Goal: Information Seeking & Learning: Learn about a topic

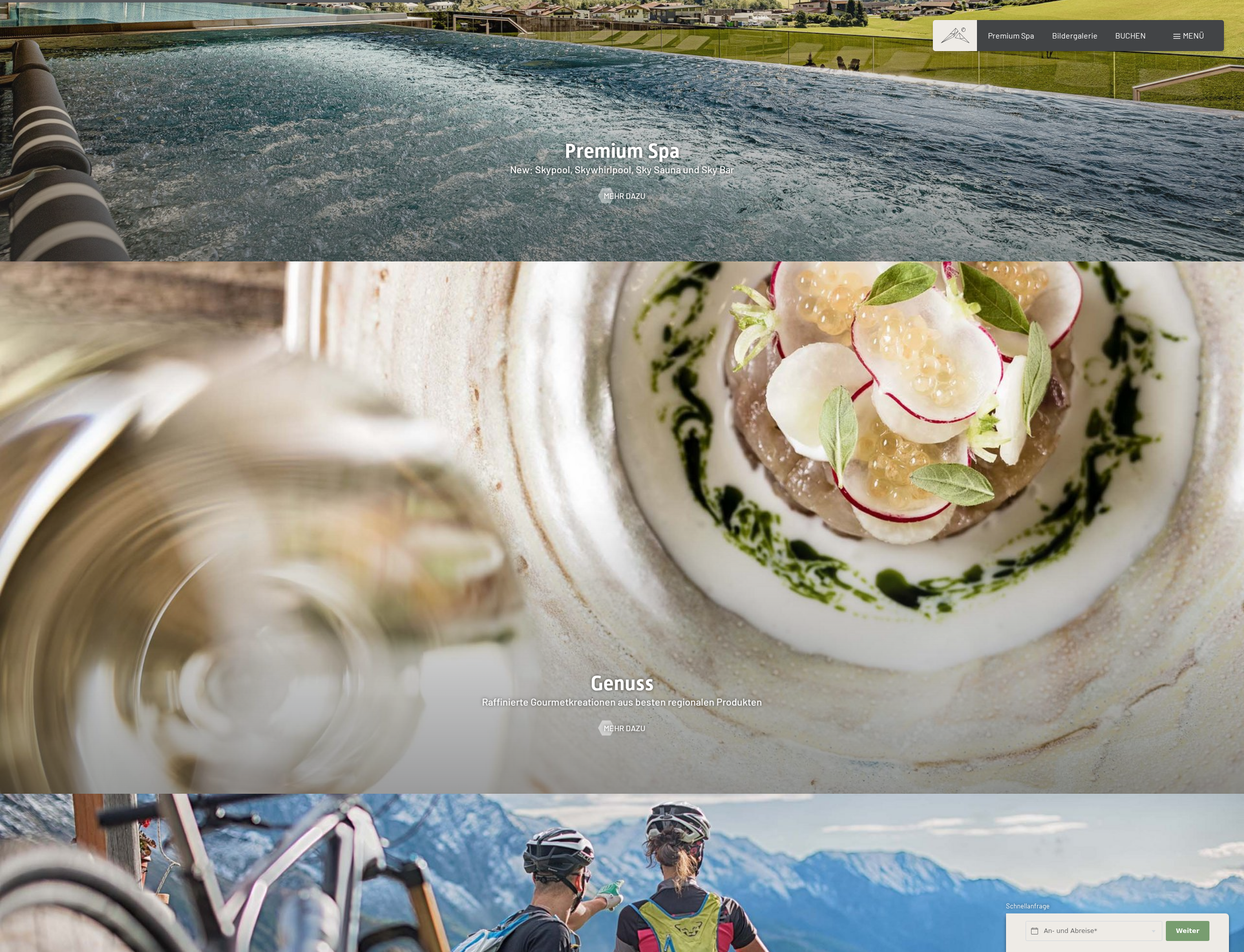
scroll to position [2253, 0]
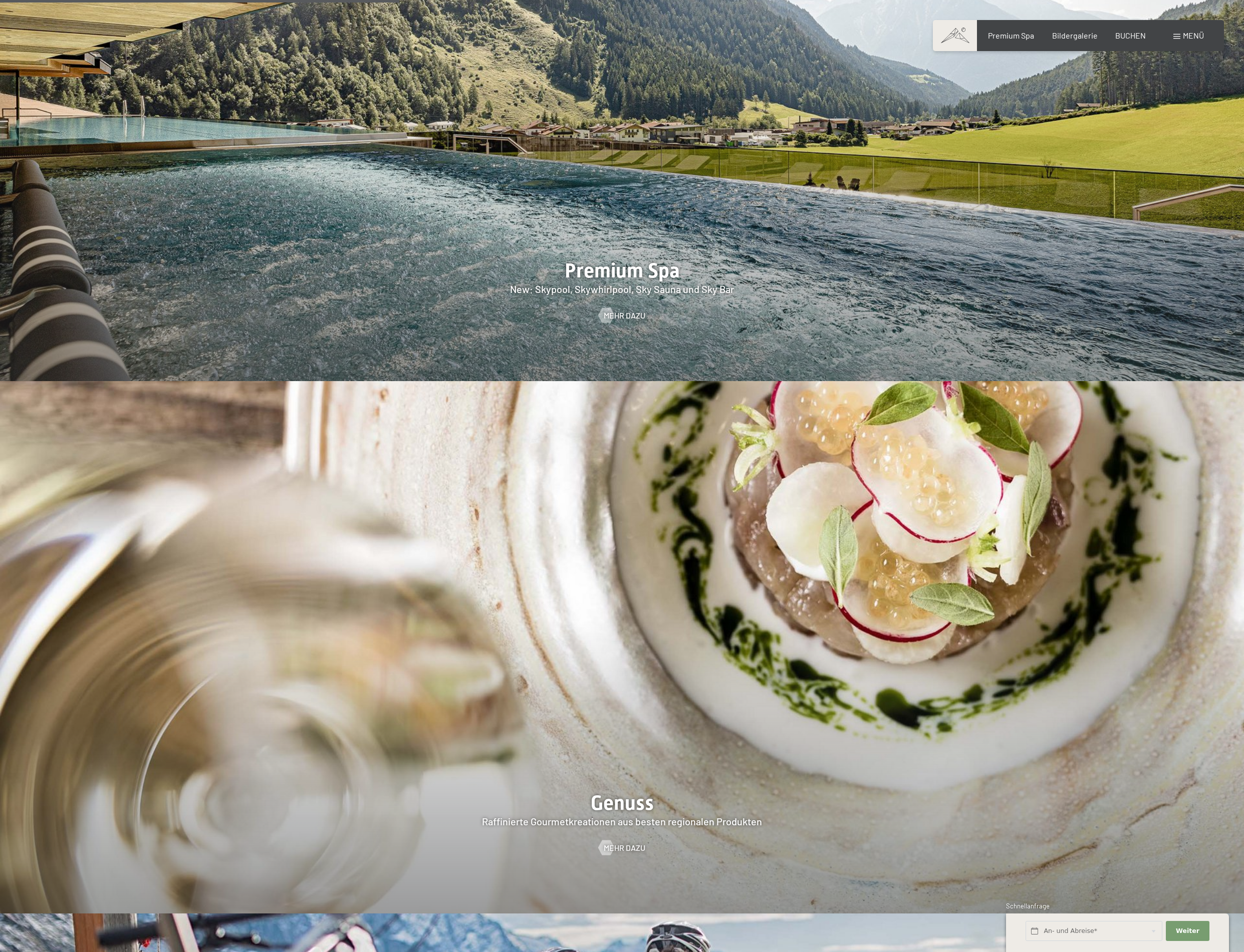
click at [700, 253] on div at bounding box center [622, 115] width 1244 height 532
click at [625, 310] on span "Mehr dazu" at bounding box center [635, 315] width 42 height 11
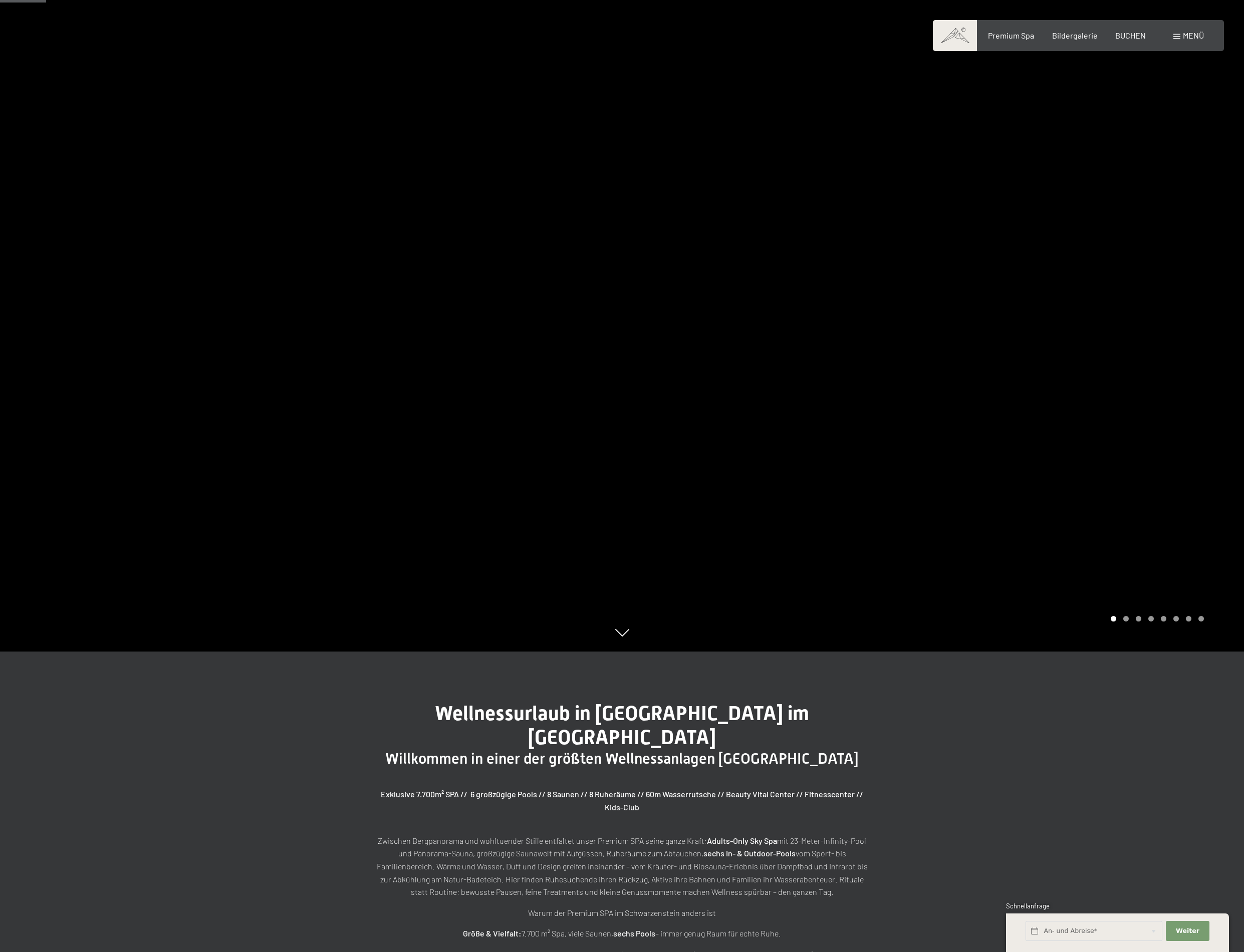
scroll to position [601, 0]
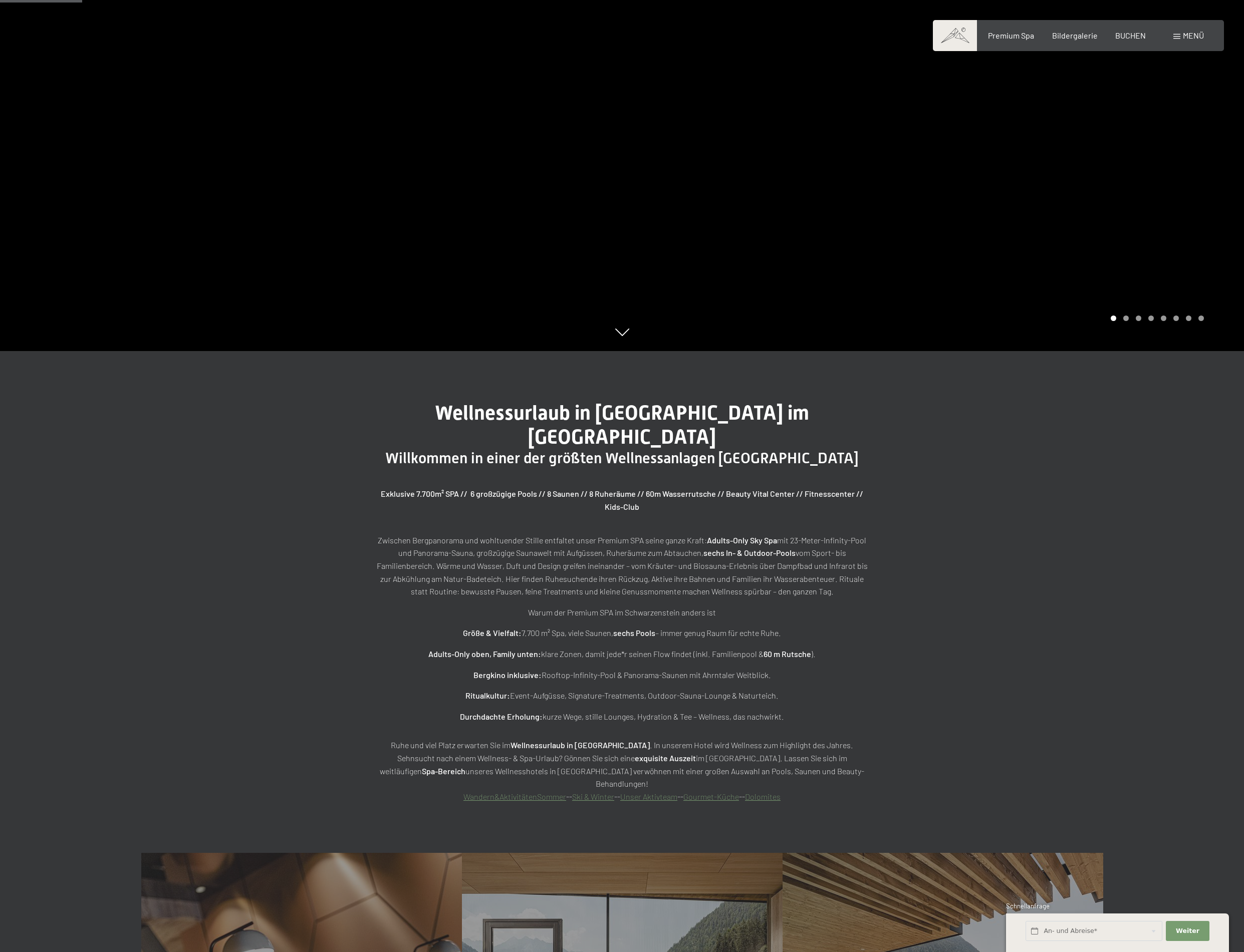
drag, startPoint x: 895, startPoint y: 467, endPoint x: 895, endPoint y: 461, distance: 6.0
click at [895, 461] on div "Wellnessurlaub in Südtirol im Alpine Luxury Spa Resort Willkommen in einer der …" at bounding box center [622, 602] width 576 height 401
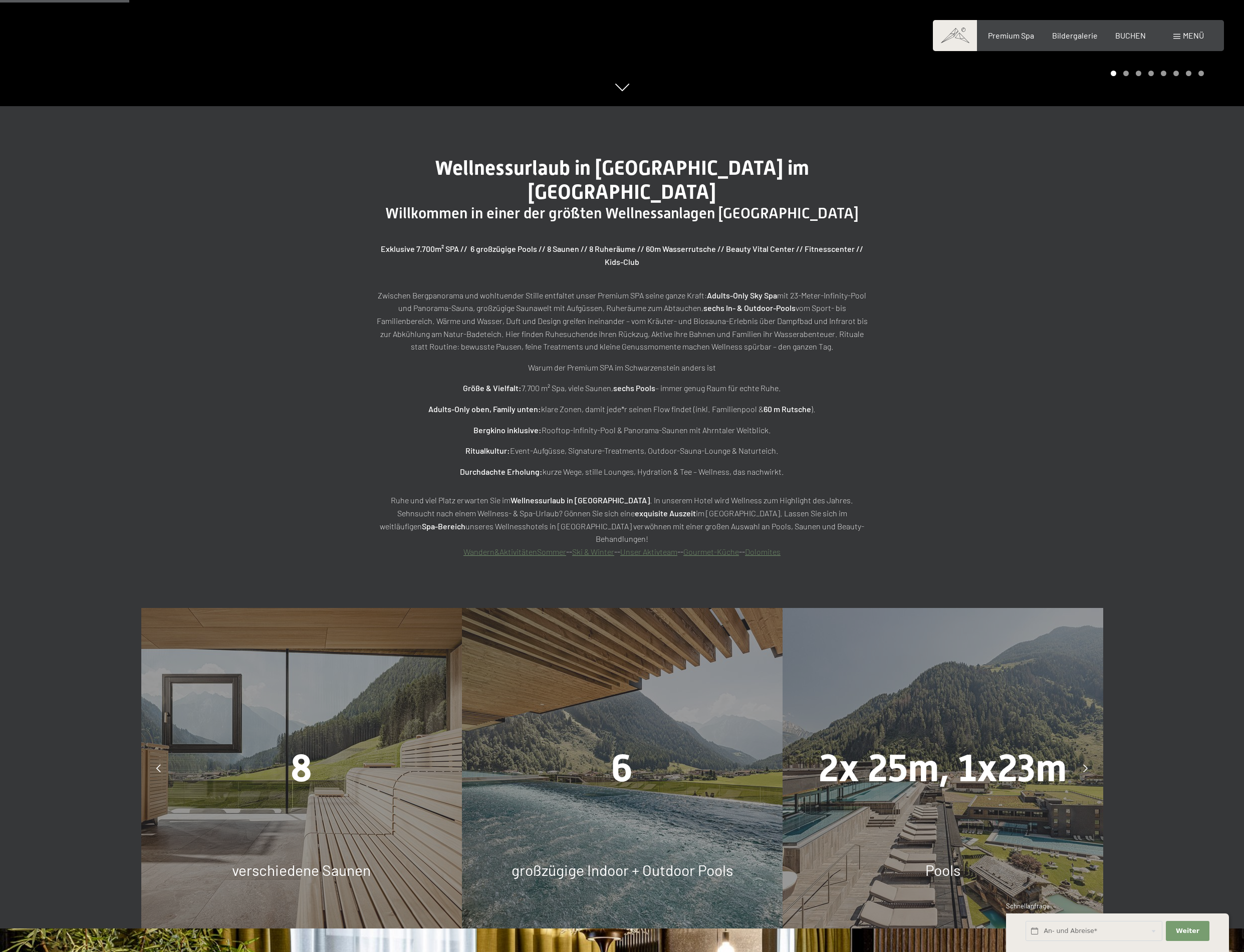
scroll to position [951, 0]
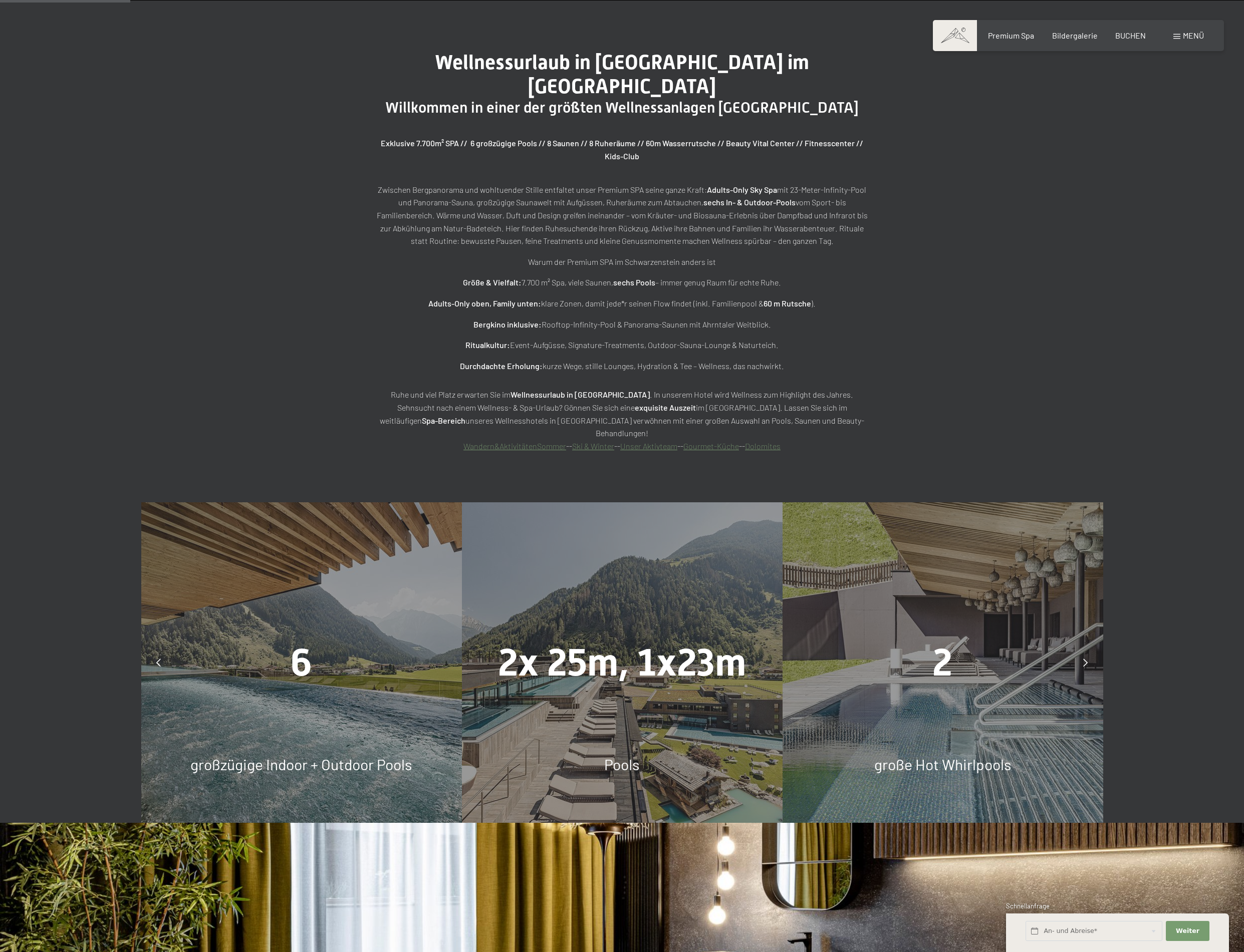
click at [236, 299] on div "Wellnessurlaub in Südtirol im Alpine Luxury Spa Resort Willkommen in einer der …" at bounding box center [622, 252] width 1244 height 502
click at [243, 303] on div "Wellnessurlaub in Südtirol im Alpine Luxury Spa Resort Willkommen in einer der …" at bounding box center [622, 252] width 1244 height 502
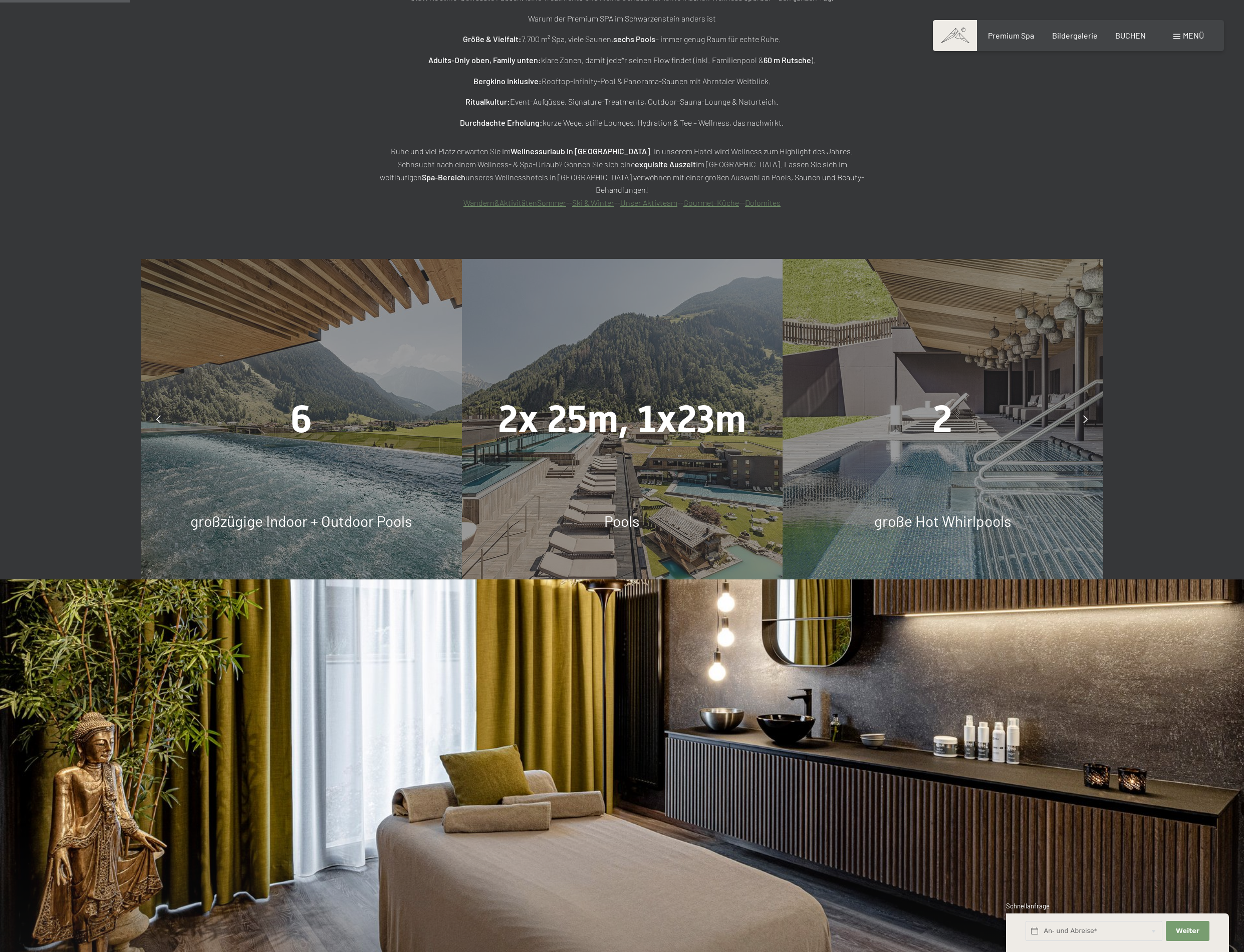
scroll to position [1252, 0]
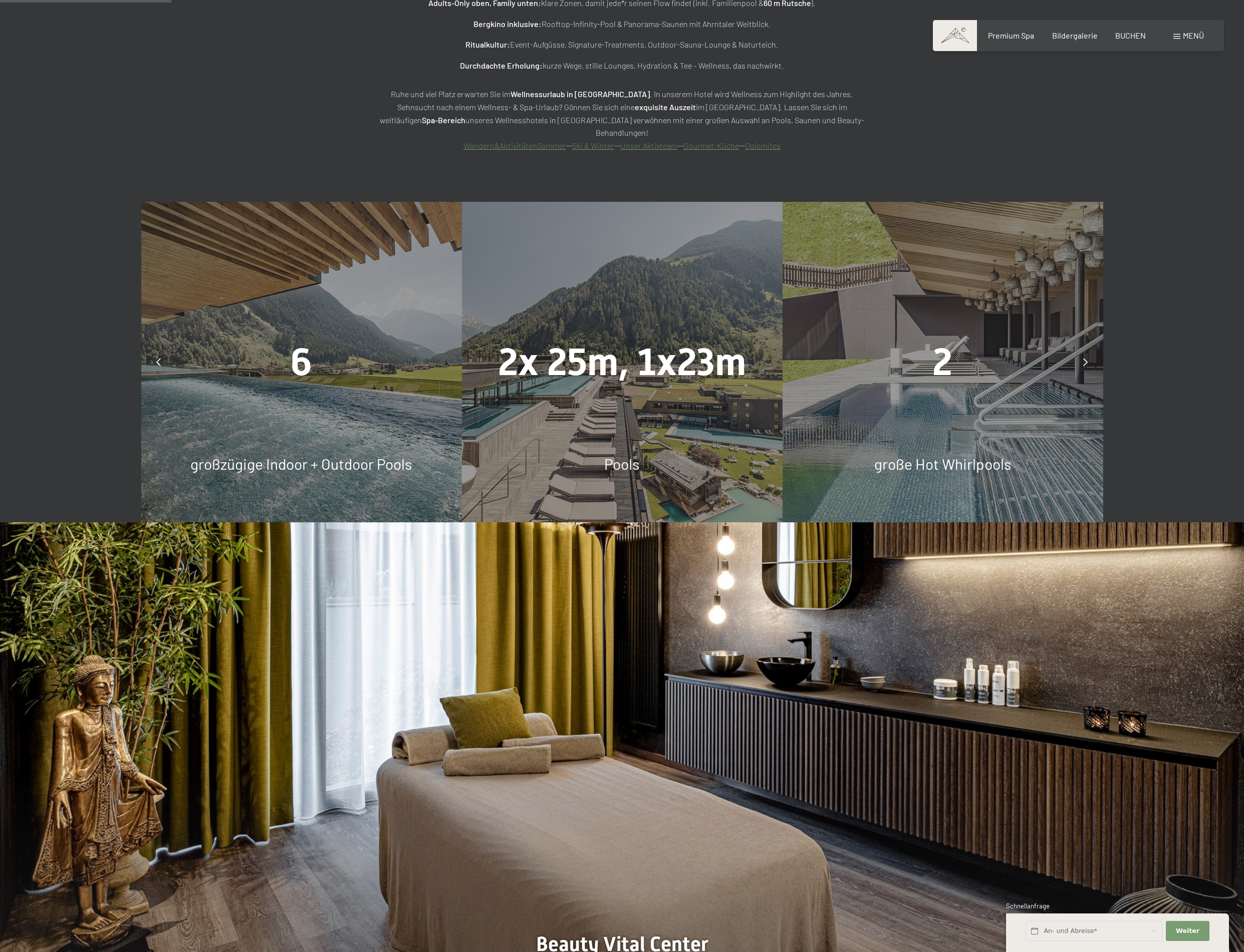
click at [1160, 322] on div "slide 8 to 10 of 5 7.700 m² Spa-Vergnügen 8 verschiedene Saunen 6 großzügige In…" at bounding box center [622, 362] width 1244 height 321
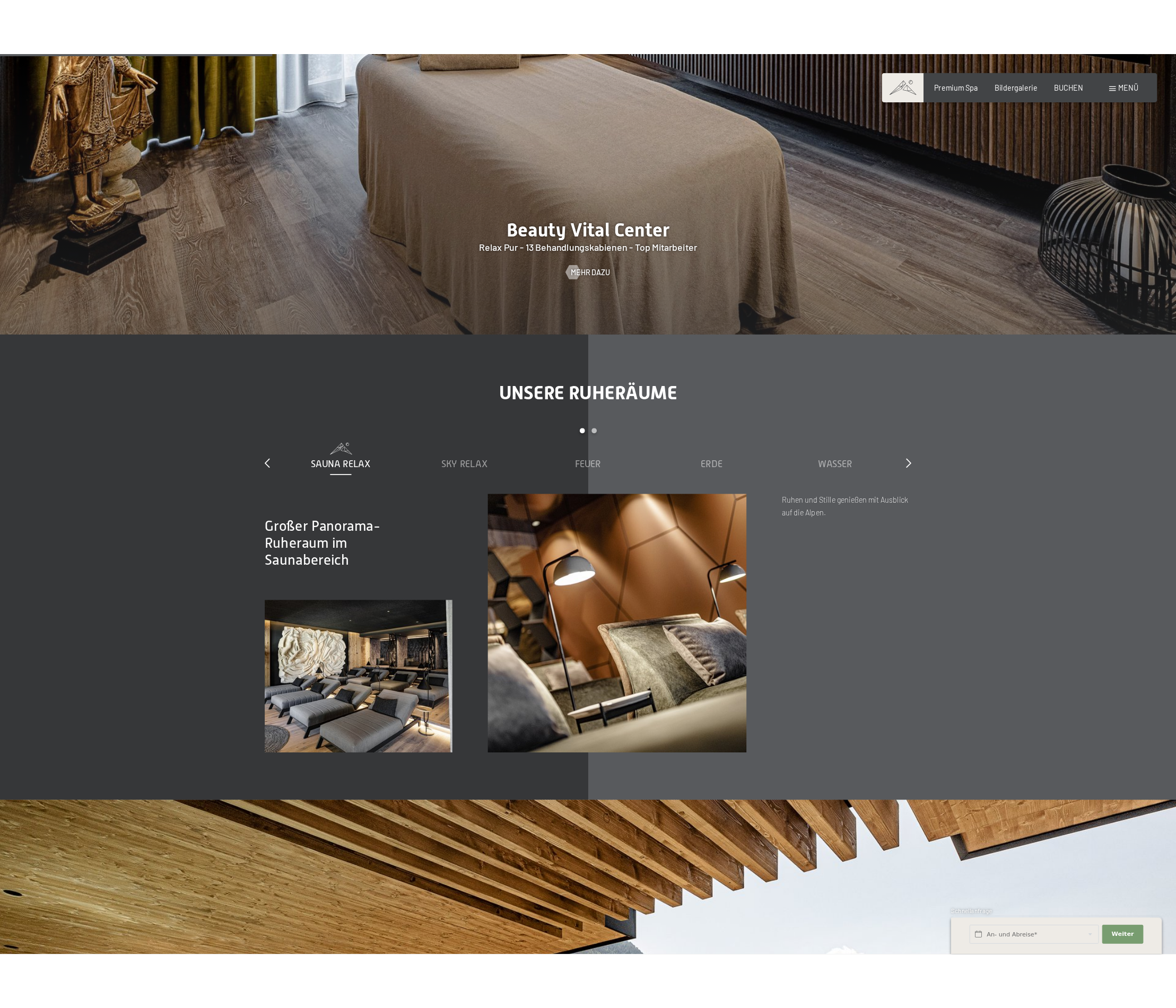
scroll to position [2227, 0]
